Goal: Task Accomplishment & Management: Manage account settings

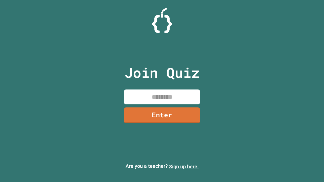
click at [184, 167] on link "Sign up here." at bounding box center [184, 167] width 30 height 6
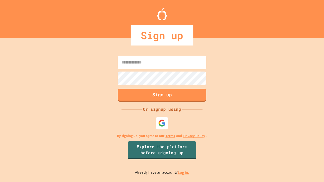
click at [184, 173] on link "Log in." at bounding box center [184, 172] width 12 height 5
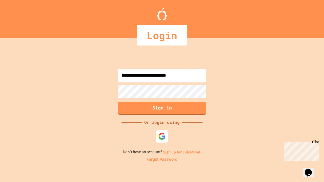
type input "**********"
